Goal: Task Accomplishment & Management: Complete application form

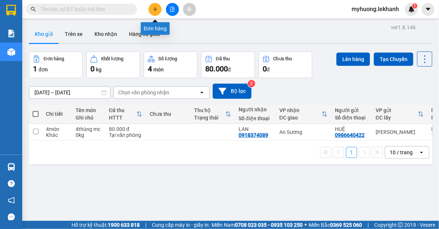
click at [156, 10] on icon "plus" at bounding box center [155, 9] width 5 height 5
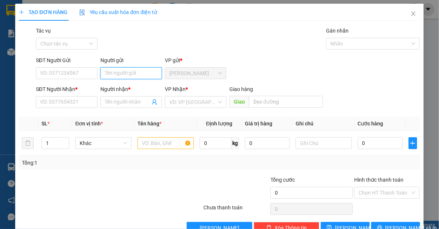
click at [140, 71] on input "Người gửi" at bounding box center [130, 73] width 61 height 12
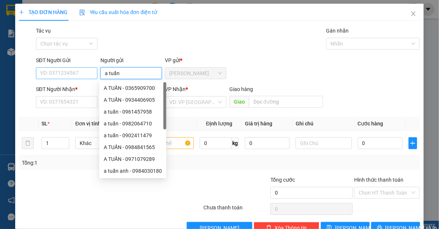
type input "a tuấn"
click at [50, 74] on input "SĐT Người Gửi" at bounding box center [66, 73] width 61 height 12
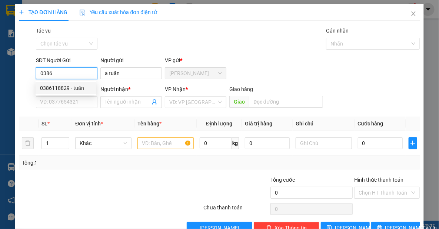
click at [58, 89] on div "0386118829 - tuấn" at bounding box center [66, 88] width 52 height 8
type input "0386118829"
type input "tuấn"
type input "0368398081"
type input "phát"
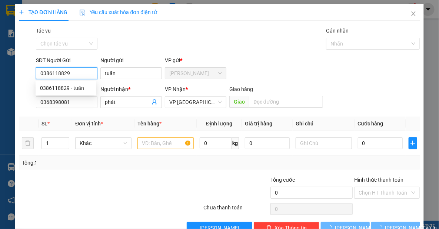
type input "30.000"
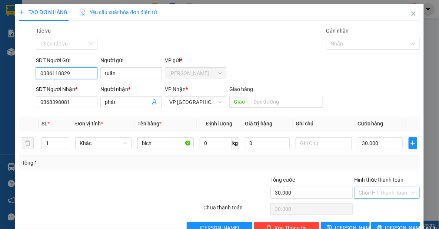
type input "0386118829"
click at [385, 193] on input "Hình thức thanh toán" at bounding box center [384, 192] width 51 height 11
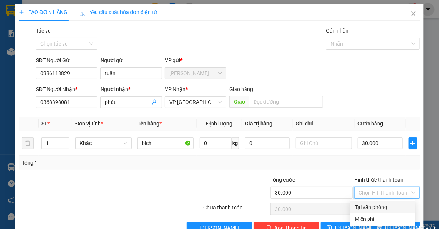
scroll to position [19, 0]
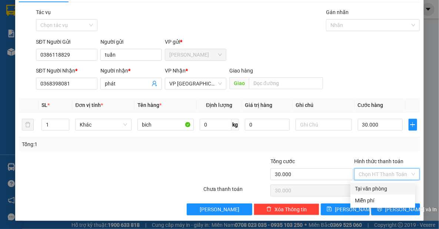
click at [387, 191] on div "Tại văn phòng" at bounding box center [383, 189] width 56 height 8
type input "0"
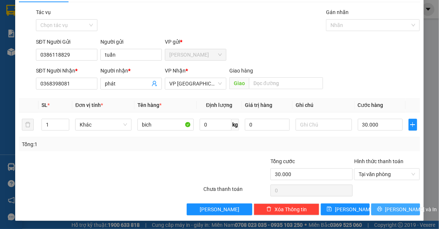
click at [394, 210] on span "Lưu và In" at bounding box center [411, 210] width 52 height 8
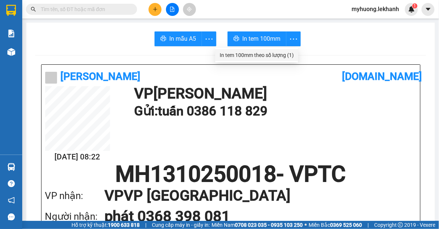
click at [291, 56] on div "In tem 100mm theo số lượng (1)" at bounding box center [257, 55] width 74 height 8
